Goal: Obtain resource: Download file/media

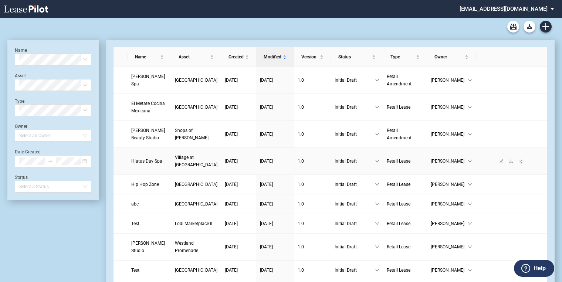
click at [175, 168] on span "Village at [GEOGRAPHIC_DATA]" at bounding box center [196, 161] width 43 height 13
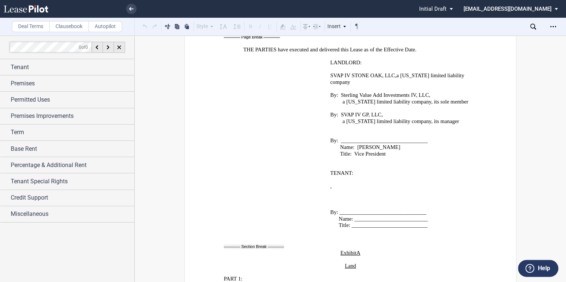
scroll to position [14219, 0]
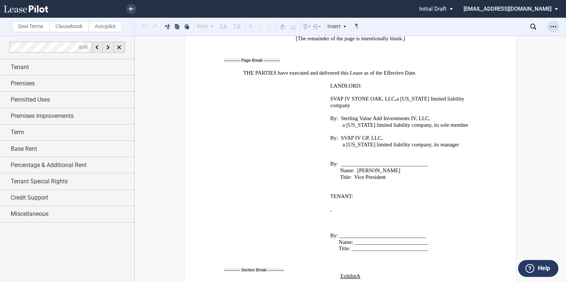
click at [549, 25] on div "Open Lease options menu" at bounding box center [553, 27] width 12 height 12
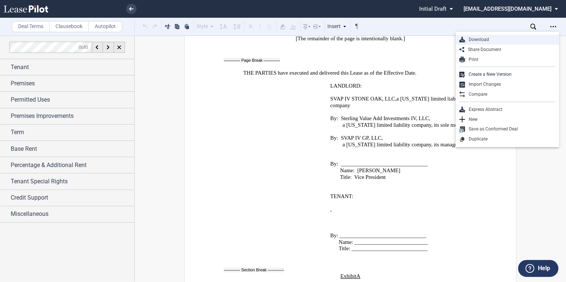
click at [465, 37] on div "Download" at bounding box center [510, 40] width 90 height 6
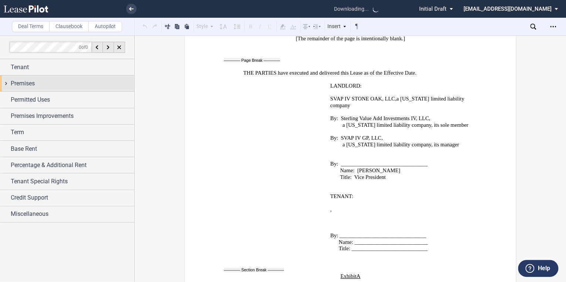
click at [25, 88] on div "Premises" at bounding box center [67, 83] width 134 height 16
